Goal: Task Accomplishment & Management: Manage account settings

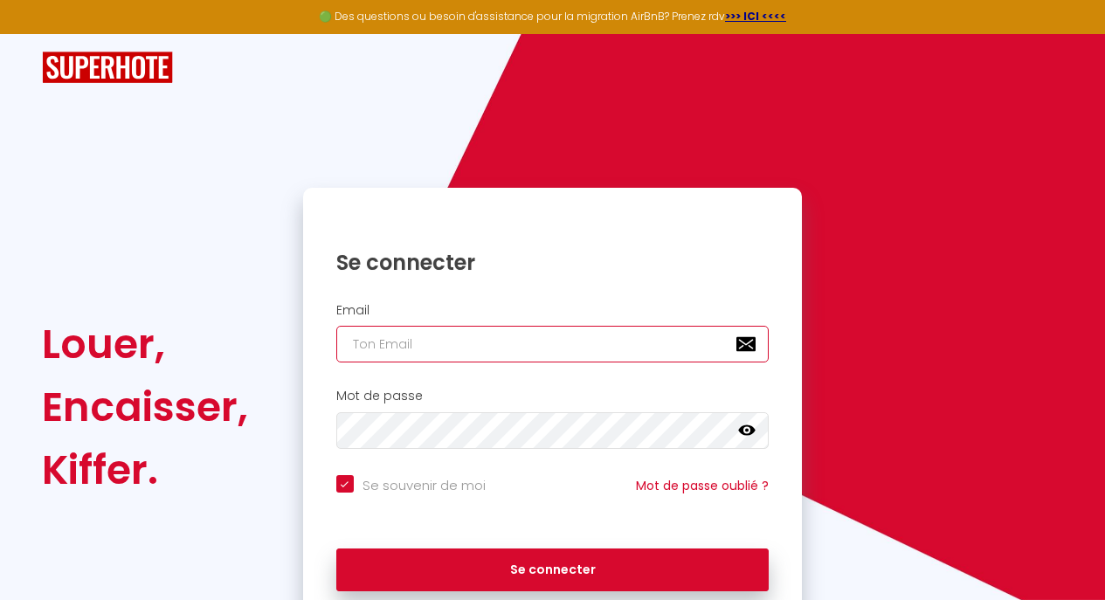
click at [402, 339] on input "email" at bounding box center [552, 344] width 433 height 37
type input "[EMAIL_ADDRESS][DOMAIN_NAME]"
checkbox input "true"
type input "[EMAIL_ADDRESS][DOMAIN_NAME]"
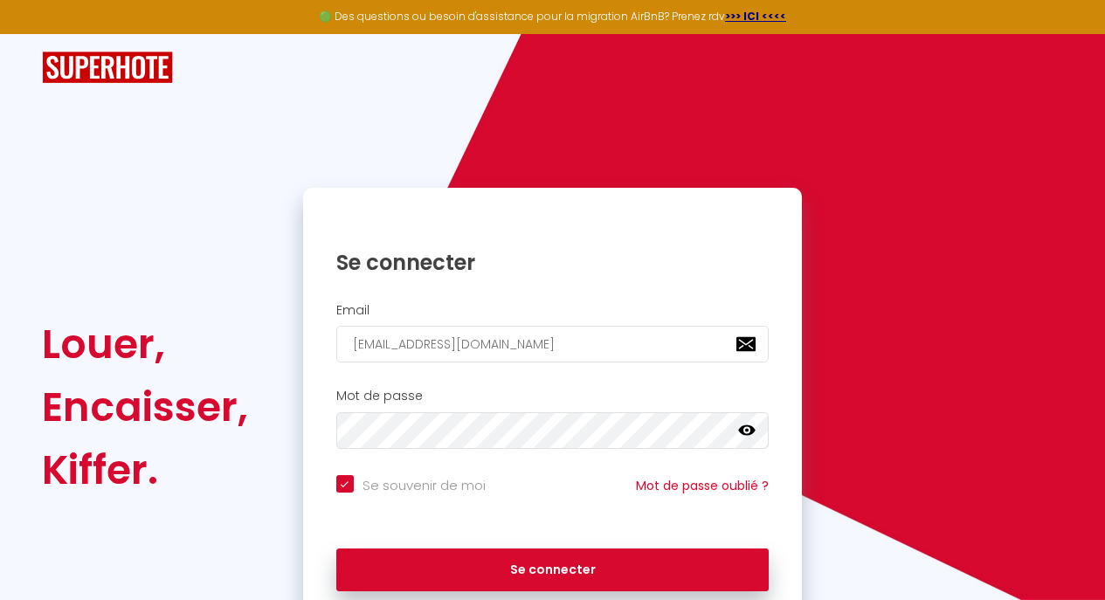
click at [738, 423] on icon at bounding box center [746, 430] width 17 height 17
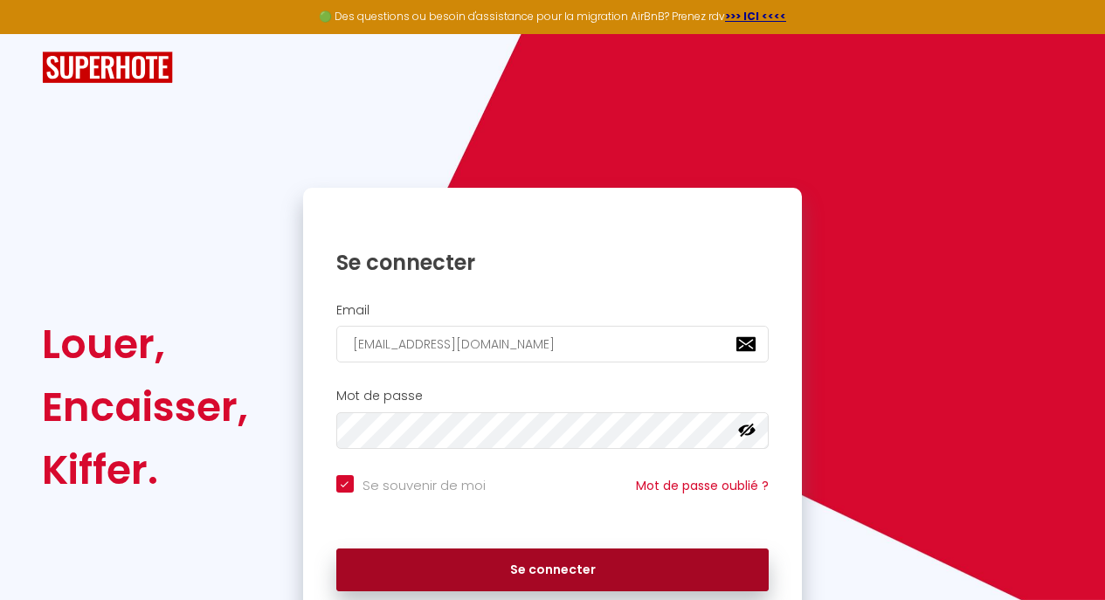
click at [510, 579] on button "Se connecter" at bounding box center [552, 571] width 433 height 44
checkbox input "true"
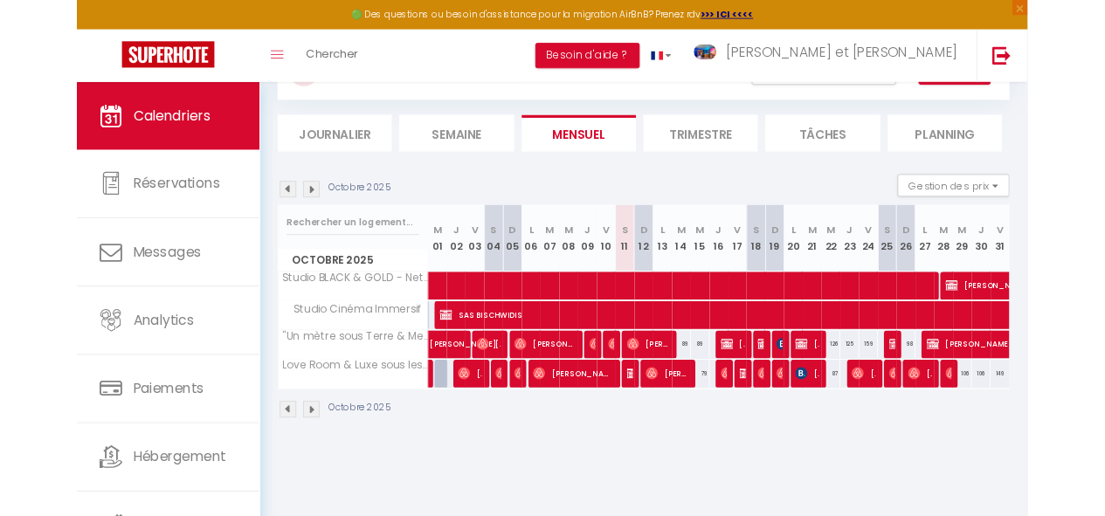
scroll to position [85, 0]
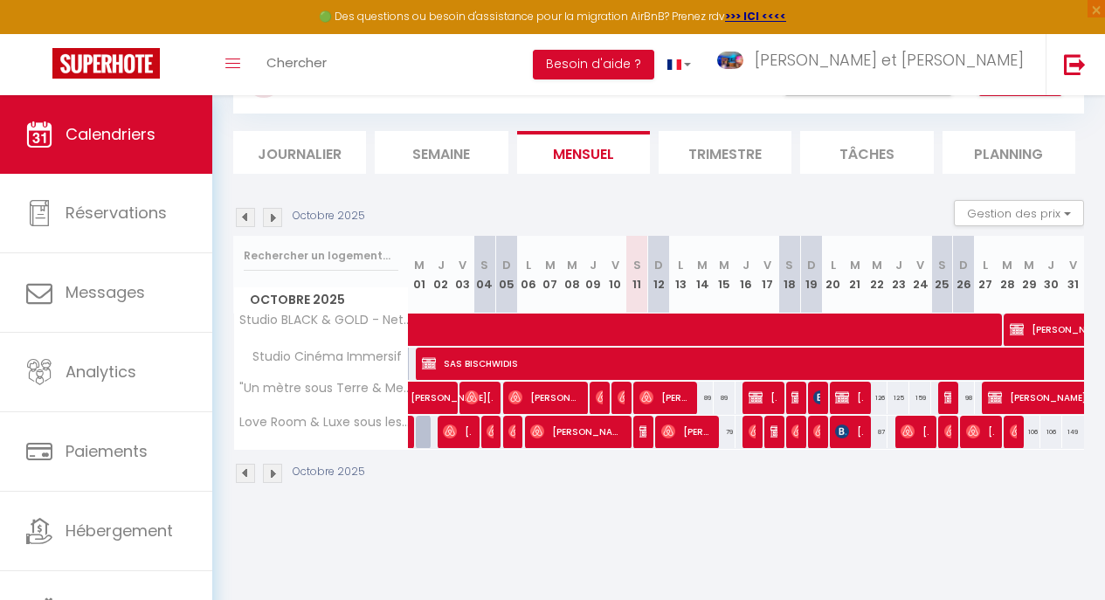
click at [276, 218] on img at bounding box center [272, 217] width 19 height 19
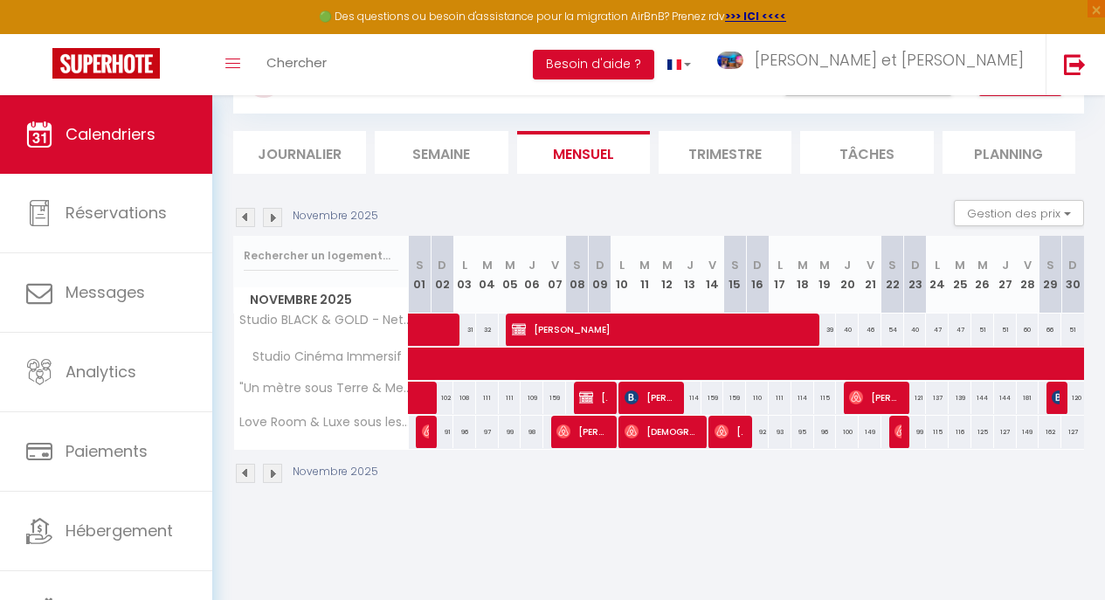
click at [574, 329] on span "[PERSON_NAME]" at bounding box center [657, 329] width 291 height 33
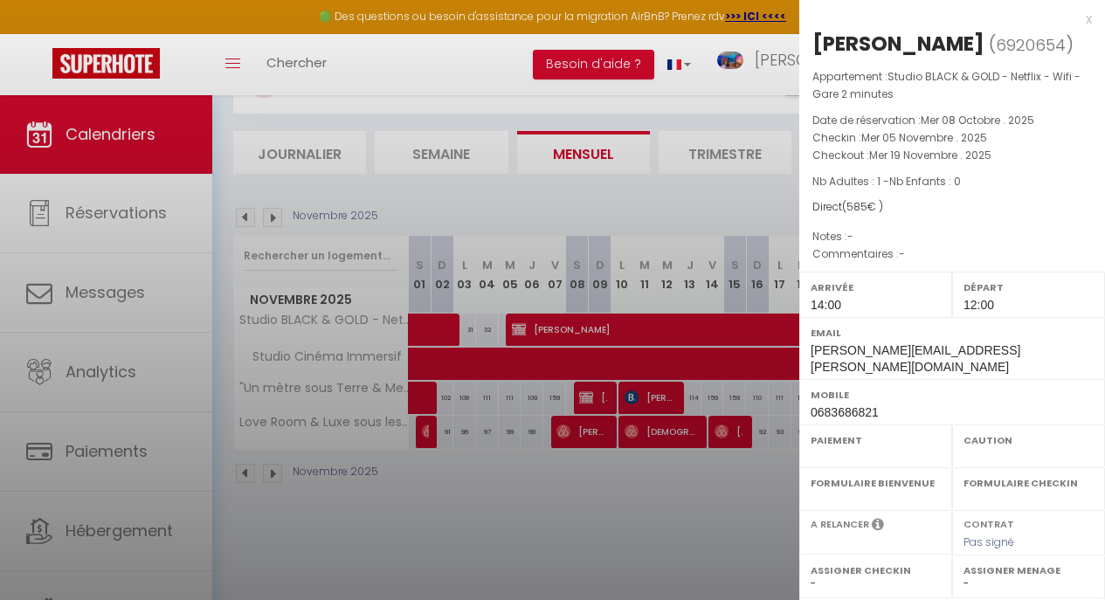
select select "OK"
select select "KO"
select select "0"
select select "1"
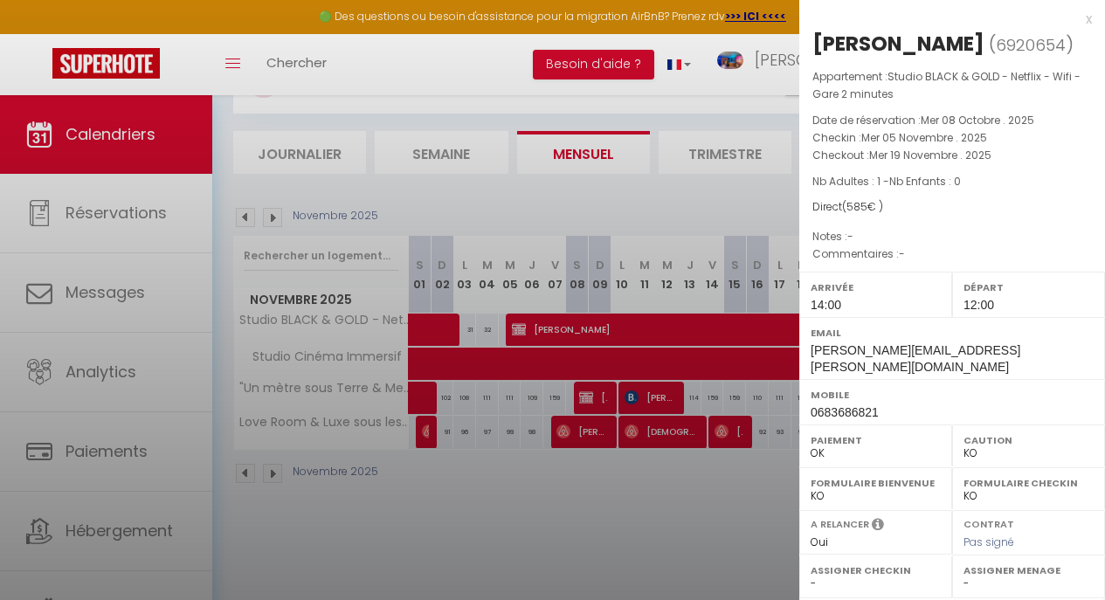
select select
select select "20535"
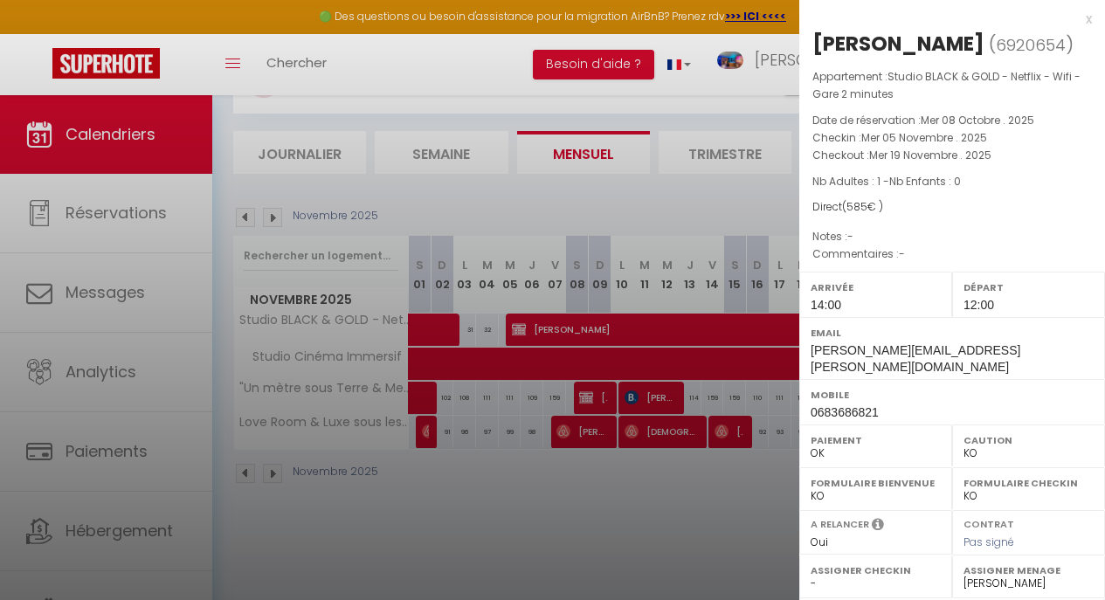
click at [574, 329] on div at bounding box center [552, 300] width 1105 height 600
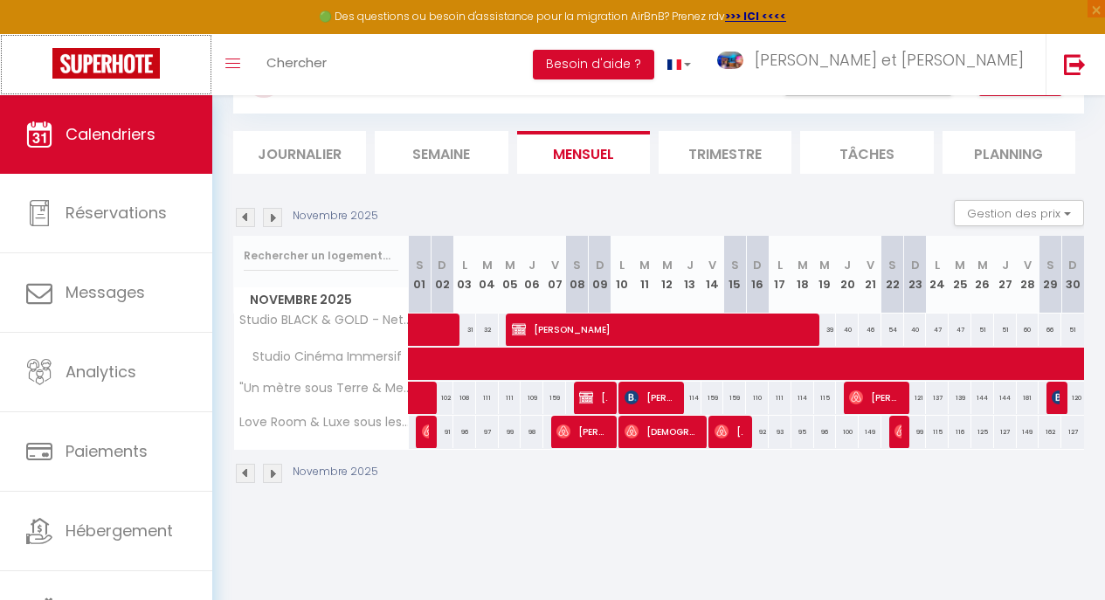
click at [86, 48] on link at bounding box center [106, 64] width 212 height 61
click at [288, 66] on span "Chercher" at bounding box center [296, 62] width 60 height 18
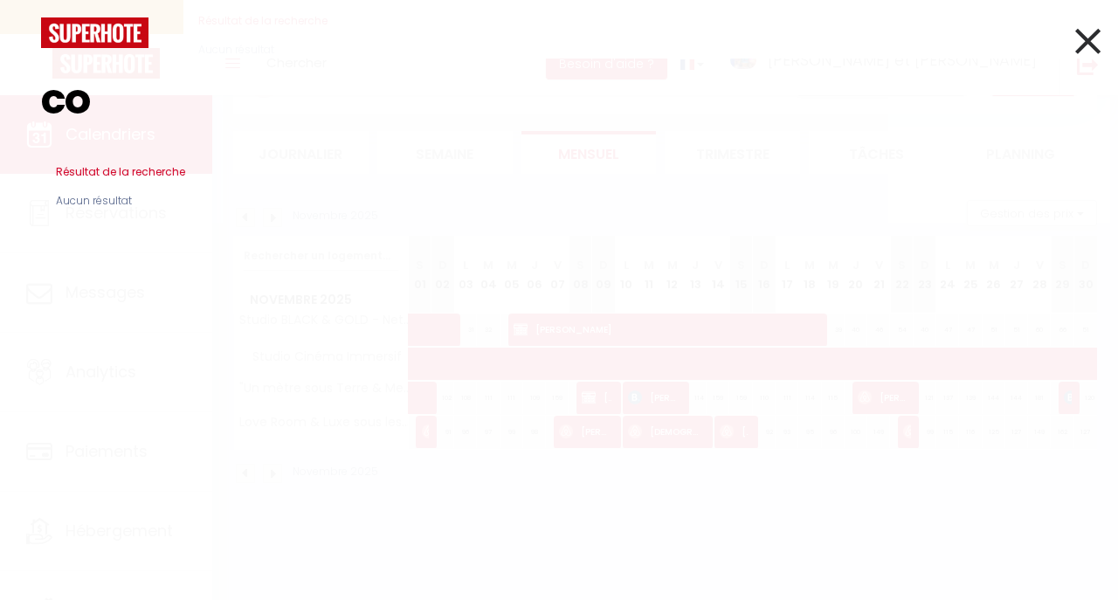
type input "c"
type input "conci"
click at [1091, 50] on icon at bounding box center [1088, 41] width 25 height 44
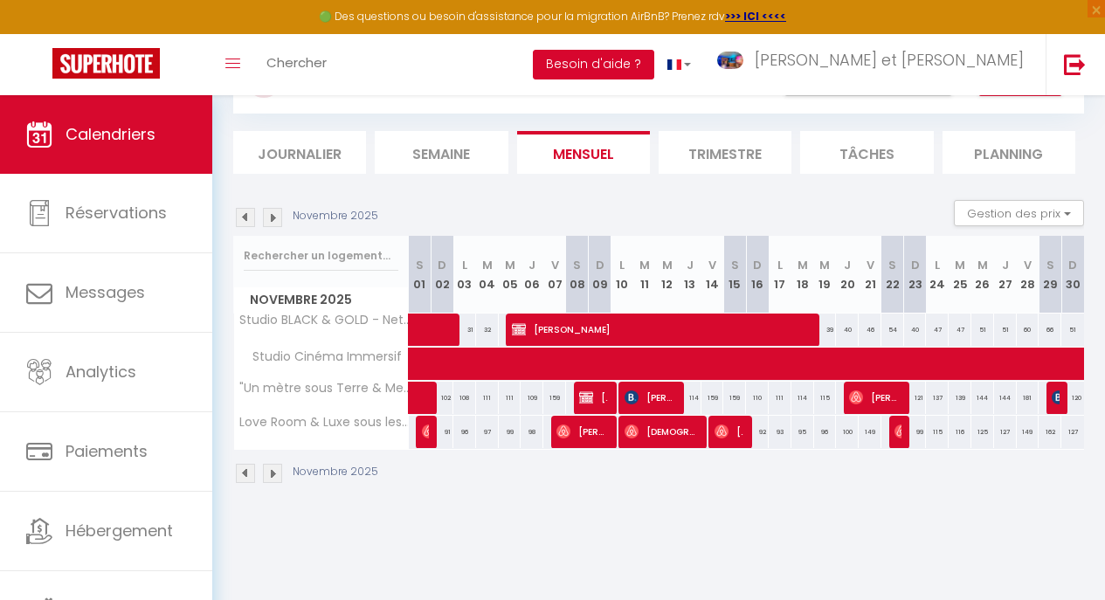
click at [654, 58] on button "Besoin d'aide ?" at bounding box center [593, 65] width 121 height 30
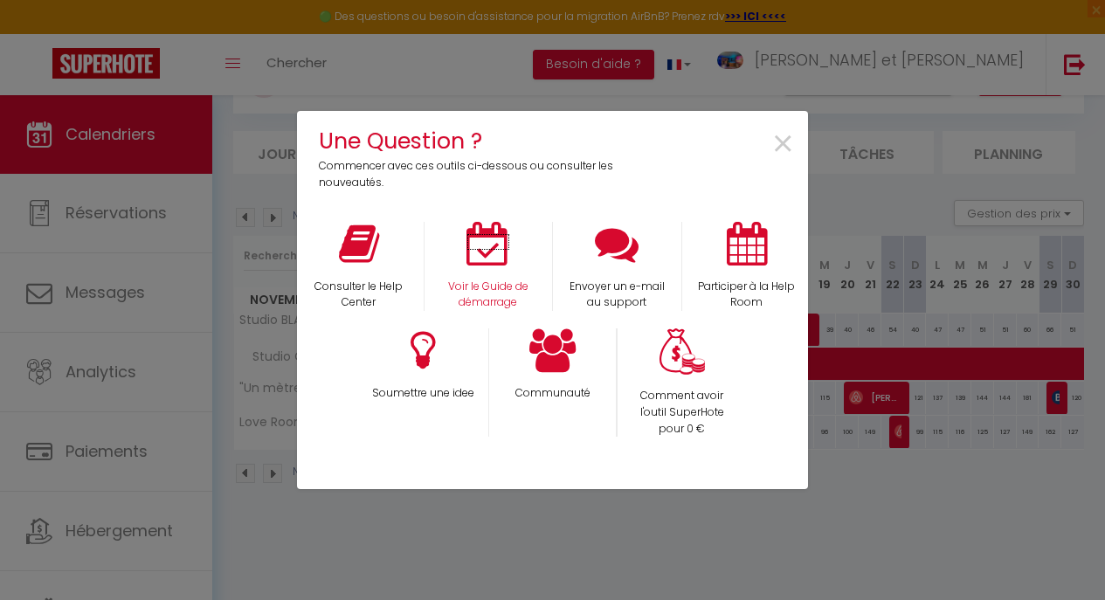
click at [481, 280] on p "Voir le Guide de démarrage" at bounding box center [488, 295] width 105 height 33
